Goal: Navigation & Orientation: Find specific page/section

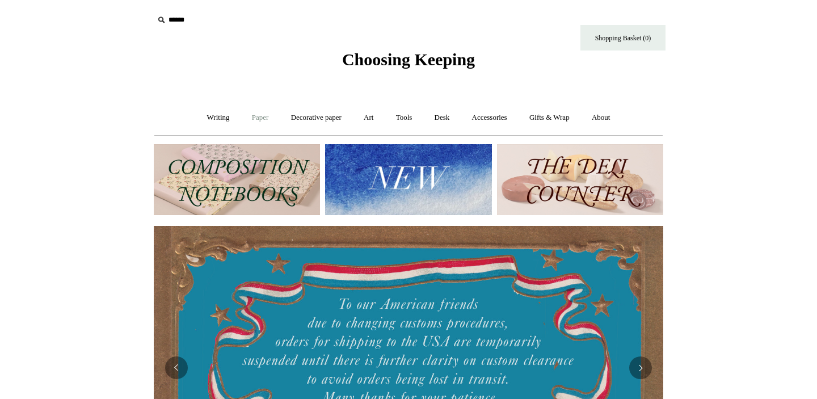
click at [260, 116] on link "Paper +" at bounding box center [260, 118] width 37 height 30
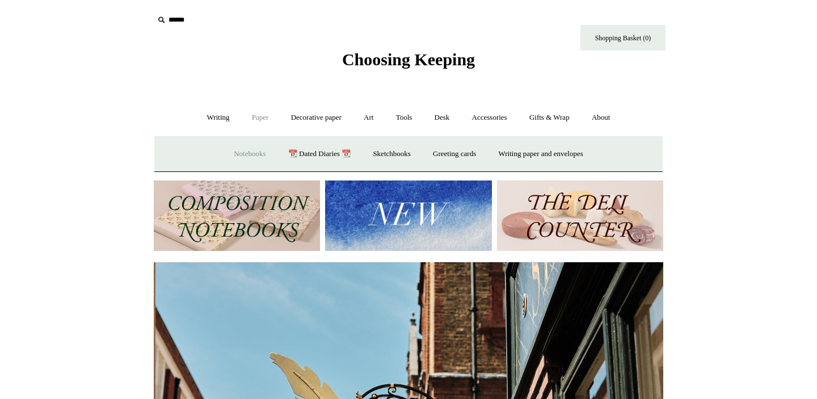
scroll to position [0, 509]
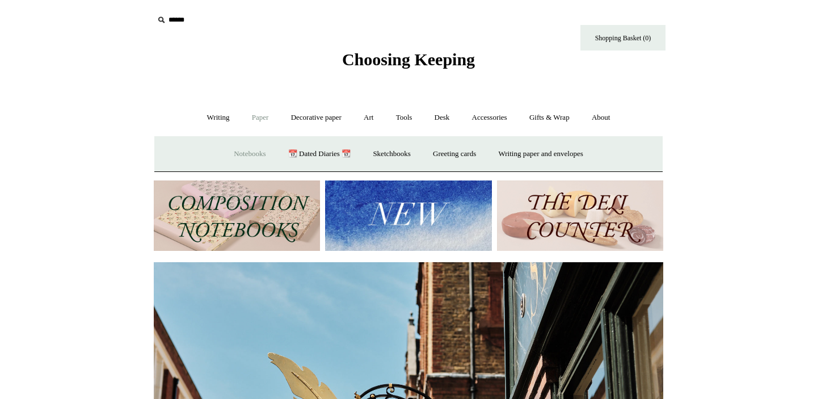
click at [223, 154] on link "Notebooks +" at bounding box center [249, 154] width 52 height 30
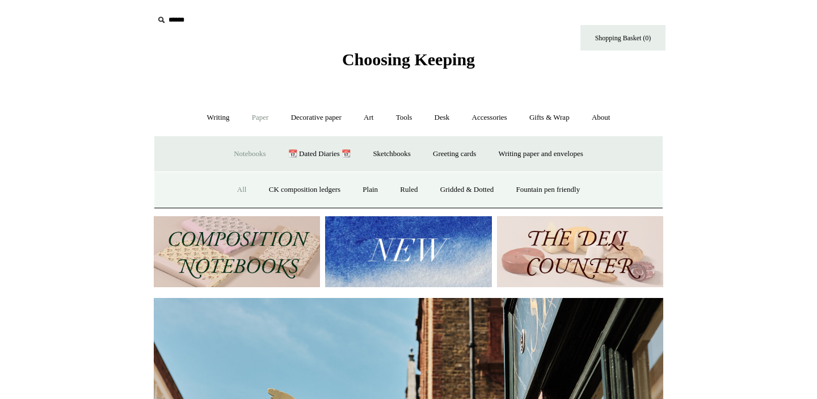
click at [237, 188] on link "All" at bounding box center [242, 190] width 30 height 30
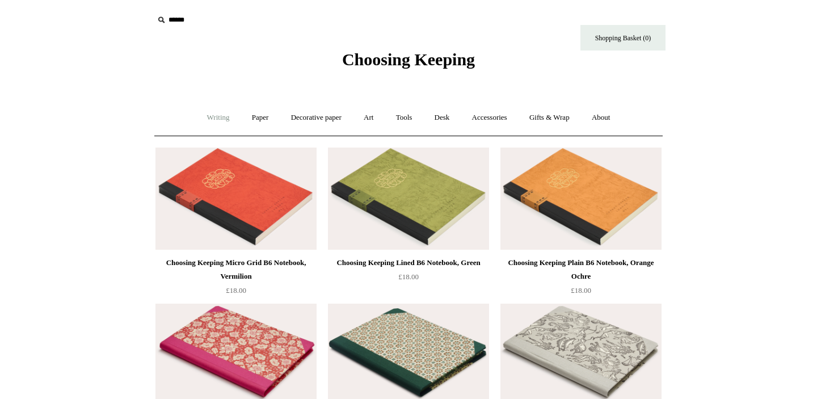
click at [209, 119] on link "Writing +" at bounding box center [218, 118] width 43 height 30
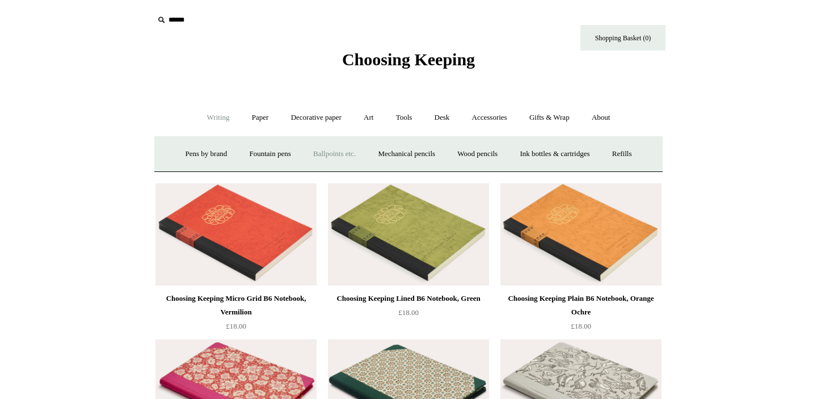
click at [336, 154] on link "Ballpoints etc. +" at bounding box center [334, 154] width 63 height 30
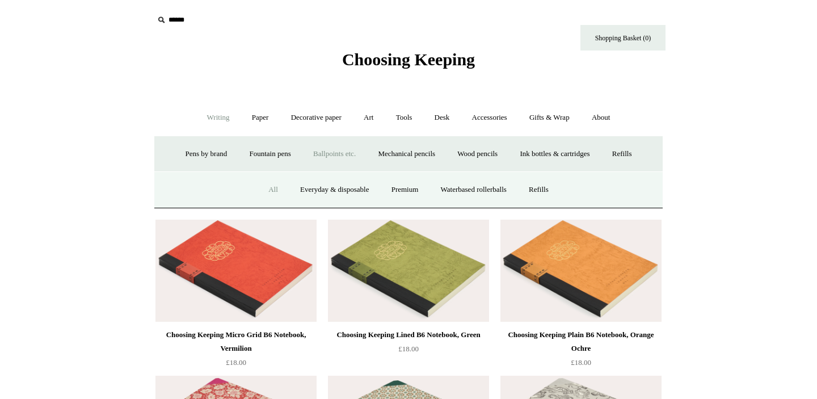
click at [266, 192] on link "All" at bounding box center [273, 190] width 30 height 30
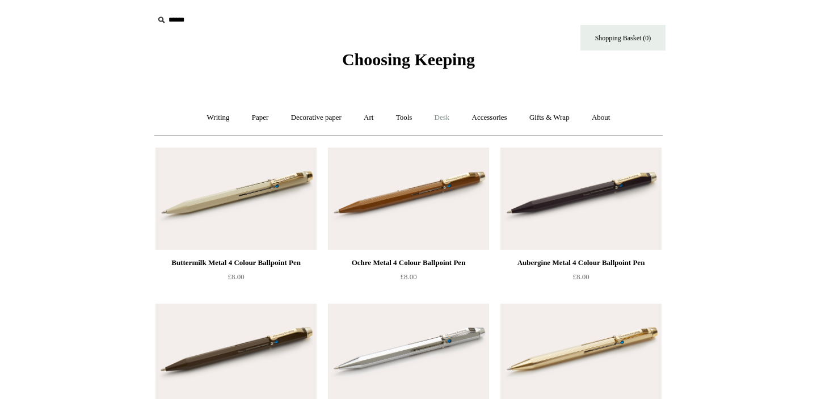
click at [444, 118] on link "Desk +" at bounding box center [442, 118] width 36 height 30
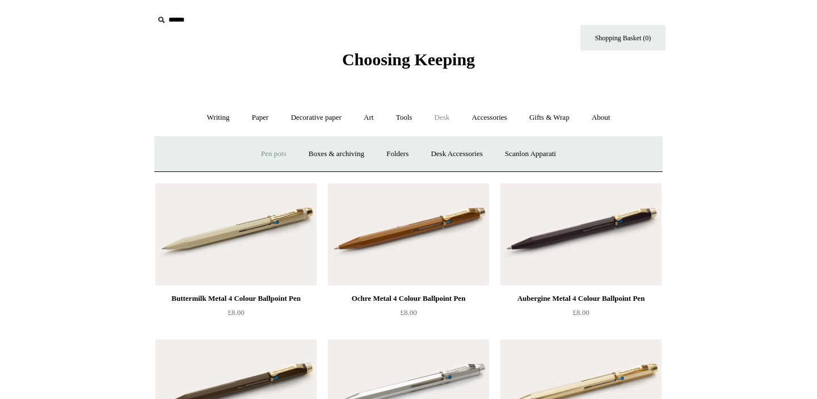
click at [264, 159] on link "Pen pots" at bounding box center [273, 154] width 45 height 30
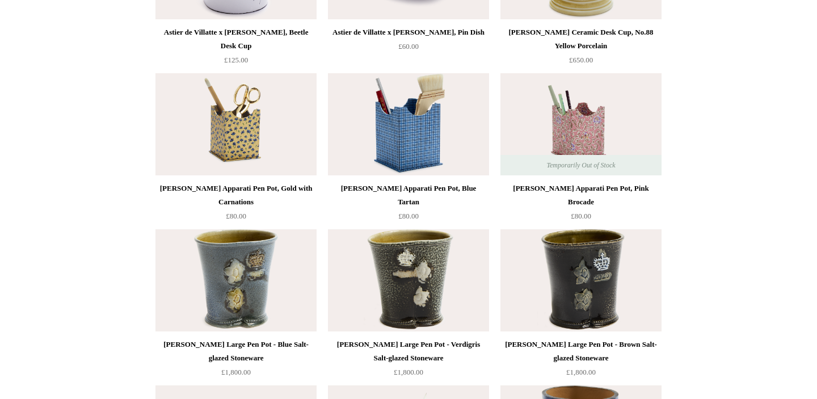
scroll to position [1325, 0]
